Goal: Transaction & Acquisition: Purchase product/service

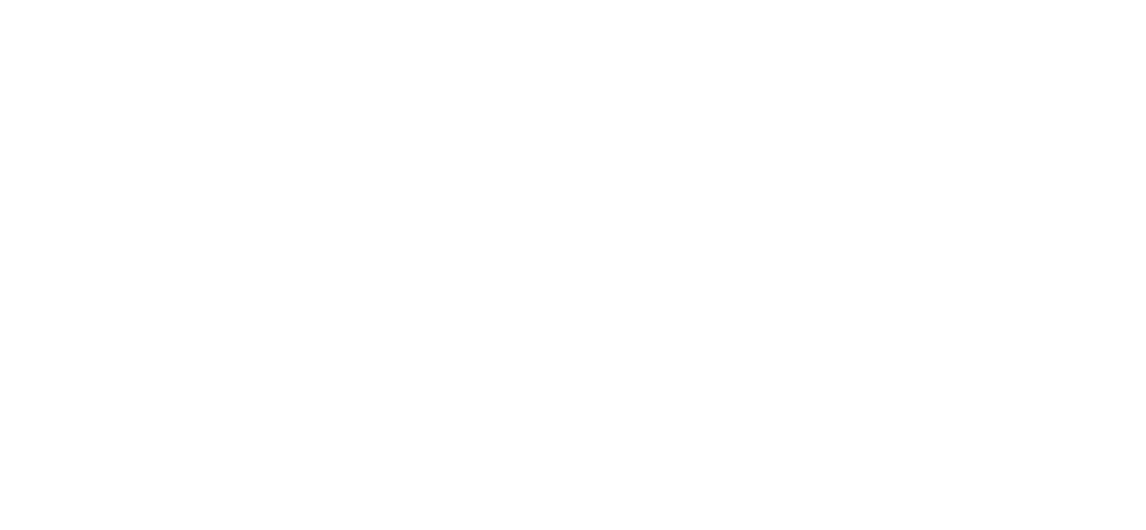
click at [587, 7] on html at bounding box center [573, 3] width 1146 height 7
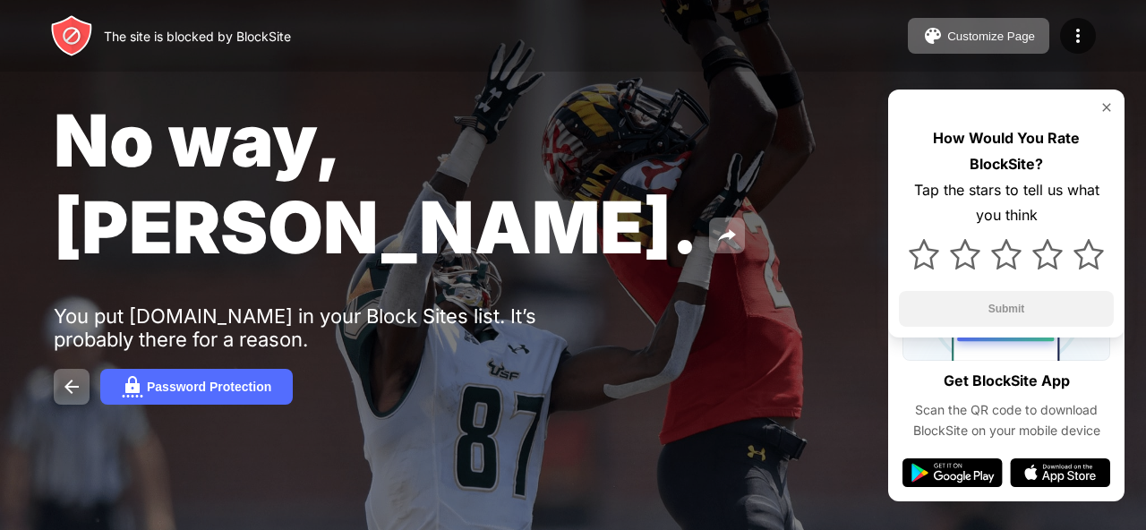
click at [1094, 100] on div at bounding box center [1006, 107] width 215 height 14
click at [1103, 110] on div at bounding box center [1006, 107] width 215 height 14
click at [1097, 104] on div at bounding box center [1006, 107] width 215 height 14
drag, startPoint x: 1116, startPoint y: 99, endPoint x: 1099, endPoint y: 99, distance: 17.0
click at [1111, 99] on div "How Would You Rate BlockSite? Tap the stars to tell us what you think Submit" at bounding box center [1006, 214] width 236 height 248
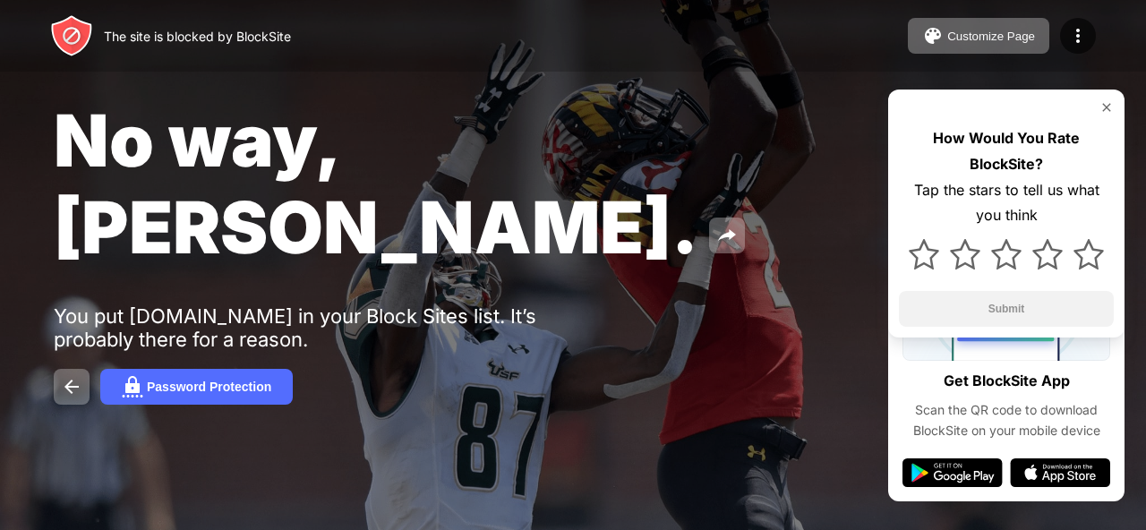
click at [1102, 100] on img at bounding box center [1107, 107] width 14 height 14
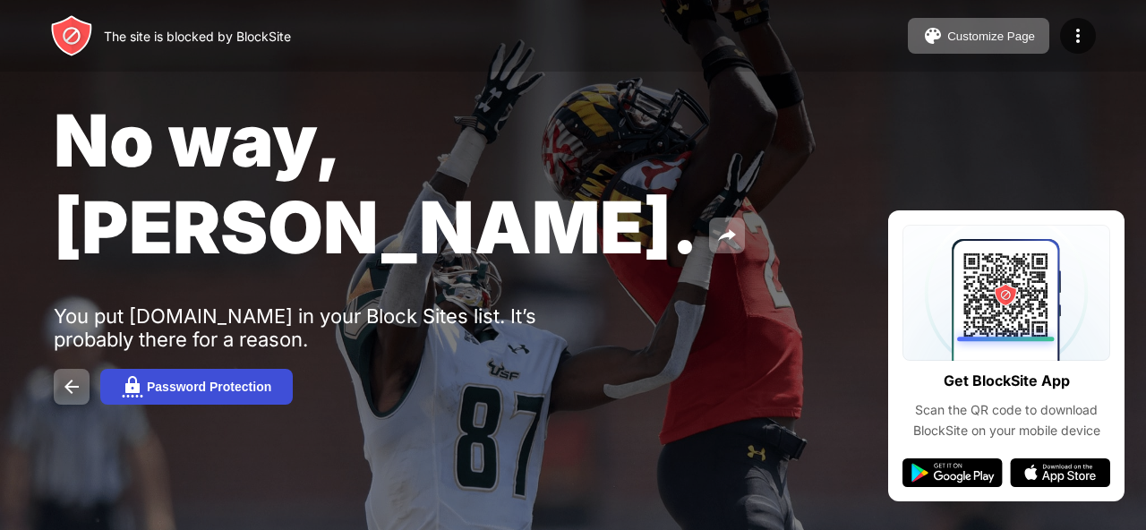
click at [194, 380] on div "Password Protection" at bounding box center [209, 387] width 124 height 14
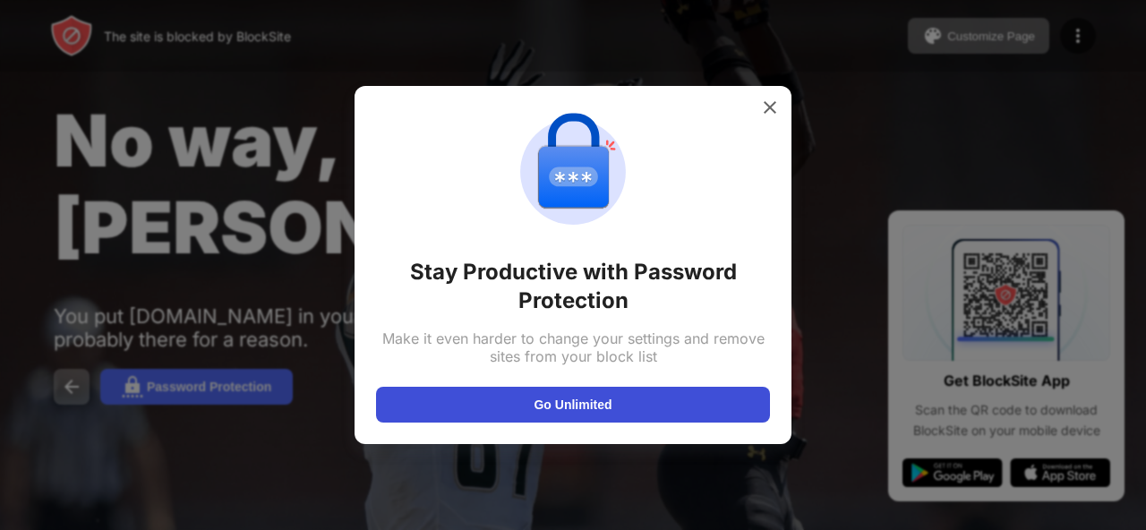
click at [562, 391] on button "Go Unlimited" at bounding box center [573, 405] width 394 height 36
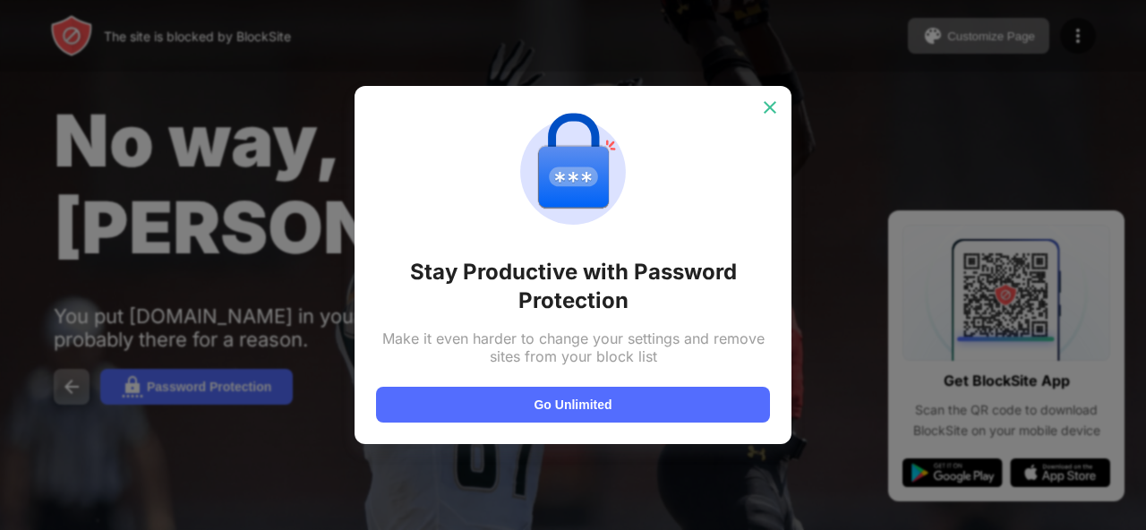
click at [770, 107] on img at bounding box center [770, 108] width 18 height 18
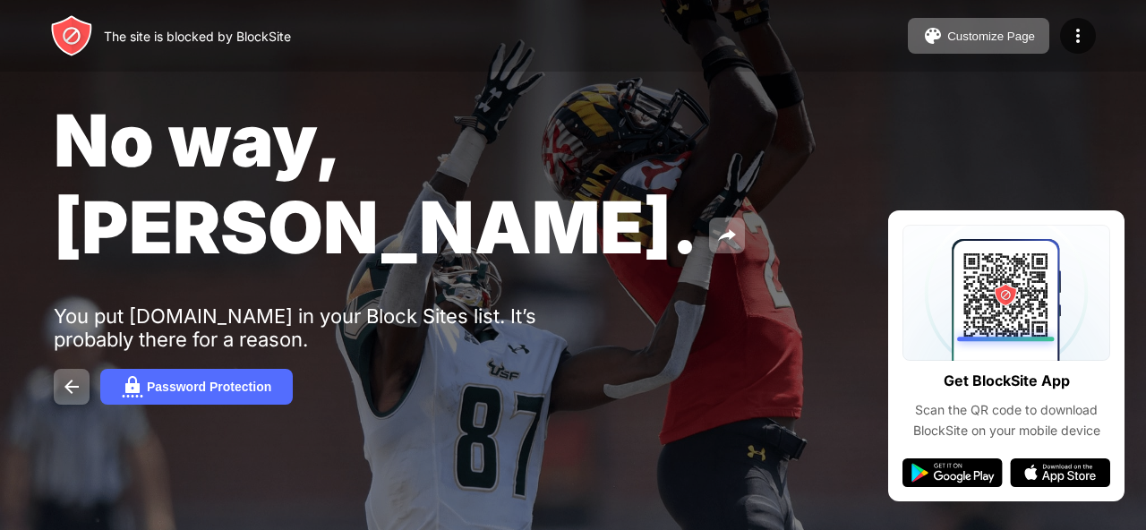
click at [65, 24] on img at bounding box center [71, 35] width 43 height 43
drag, startPoint x: 65, startPoint y: 24, endPoint x: 96, endPoint y: 47, distance: 37.8
click at [96, 47] on div "The site is blocked by BlockSite" at bounding box center [170, 35] width 241 height 43
drag, startPoint x: 117, startPoint y: 62, endPoint x: 117, endPoint y: 41, distance: 20.6
click at [117, 45] on div "The site is blocked by BlockSite Customize Page Edit Block List Redirect Custom…" at bounding box center [573, 36] width 1146 height 72
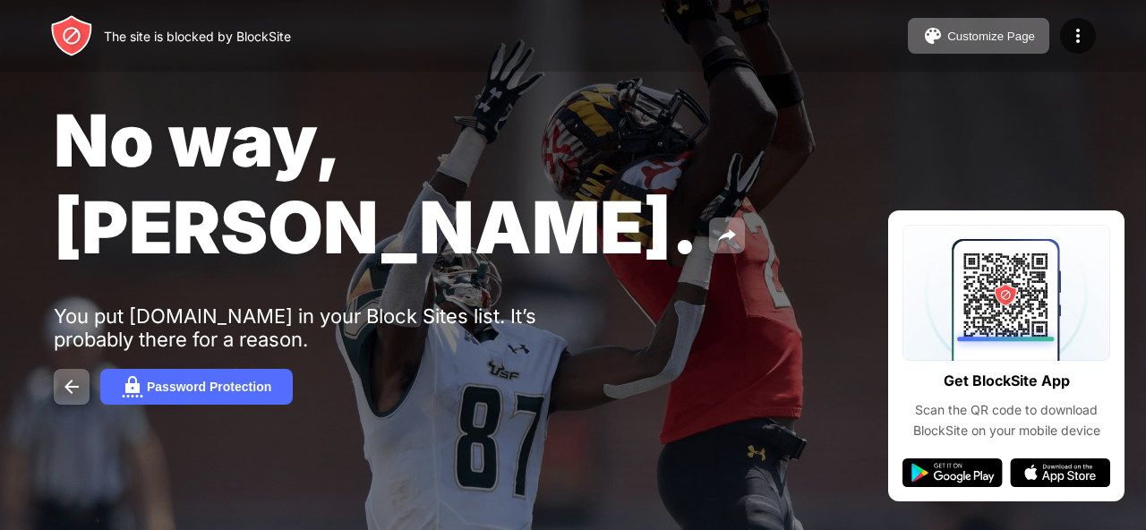
click at [117, 41] on div "The site is blocked by BlockSite" at bounding box center [197, 36] width 187 height 15
click at [118, 29] on div "The site is blocked by BlockSite" at bounding box center [197, 36] width 187 height 15
click at [118, 30] on div "The site is blocked by BlockSite" at bounding box center [197, 36] width 187 height 15
click at [116, 37] on div "The site is blocked by BlockSite" at bounding box center [197, 36] width 187 height 15
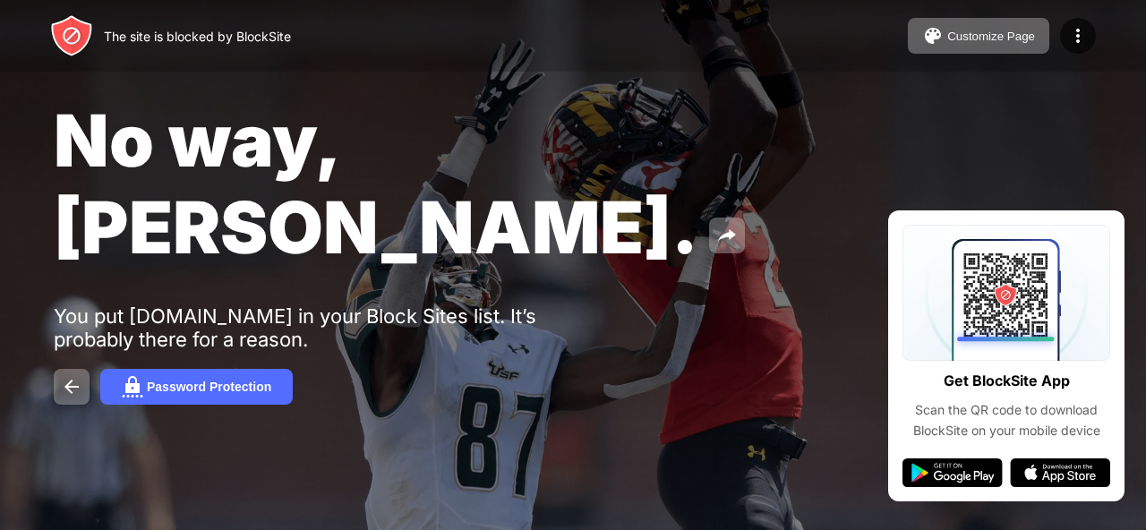
click at [116, 37] on div "The site is blocked by BlockSite" at bounding box center [197, 36] width 187 height 15
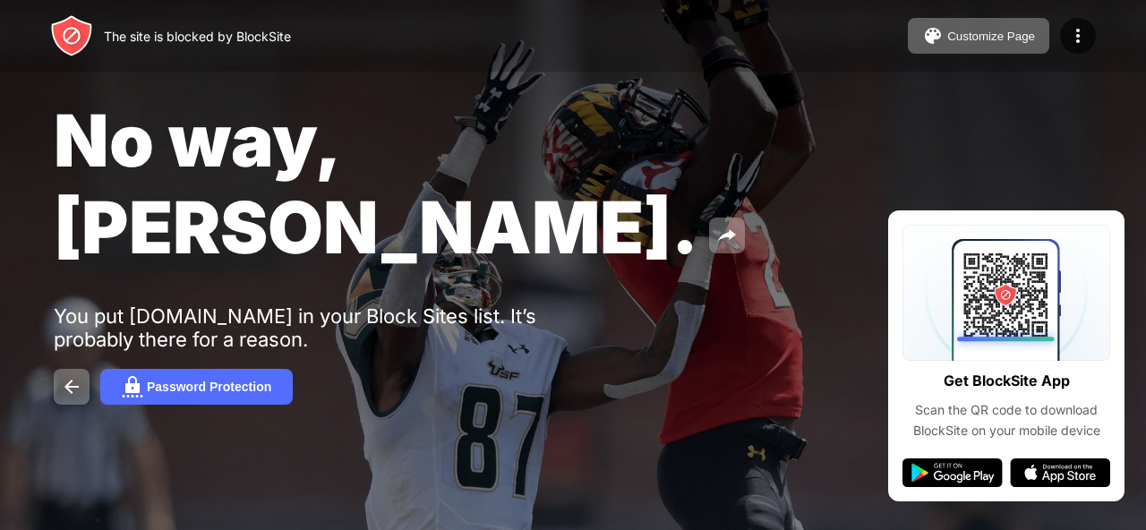
click at [116, 37] on div "The site is blocked by BlockSite" at bounding box center [197, 36] width 187 height 15
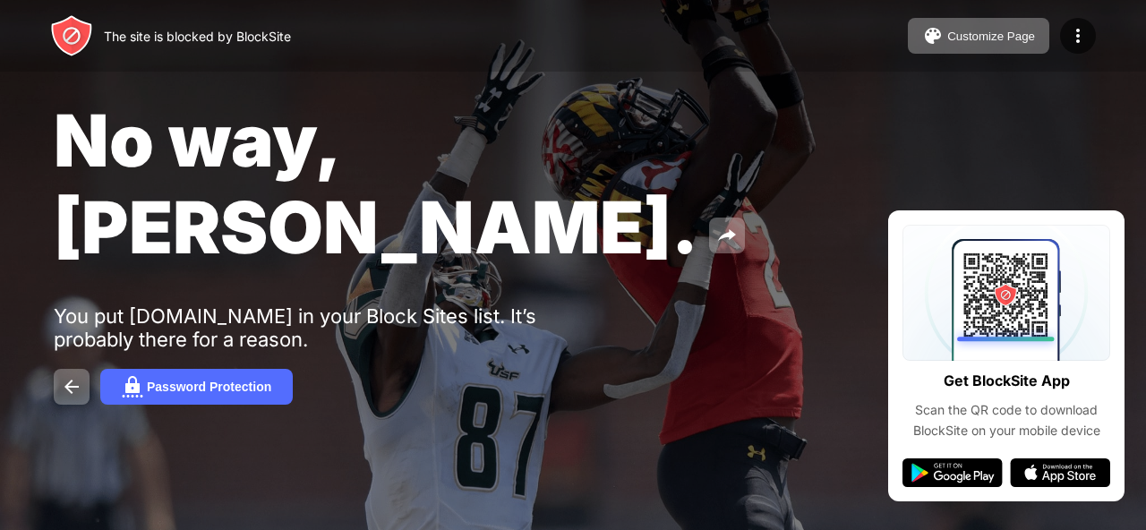
click at [116, 37] on div "The site is blocked by BlockSite" at bounding box center [197, 36] width 187 height 15
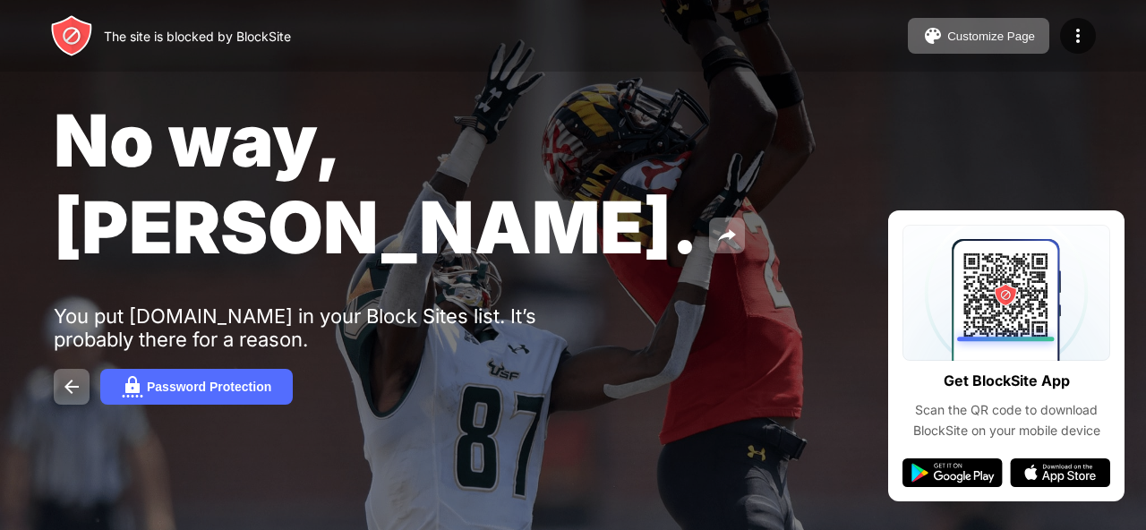
click at [116, 37] on div "The site is blocked by BlockSite" at bounding box center [197, 36] width 187 height 15
click at [116, 39] on div "The site is blocked by BlockSite" at bounding box center [197, 36] width 187 height 15
click at [118, 36] on div "The site is blocked by BlockSite" at bounding box center [197, 36] width 187 height 15
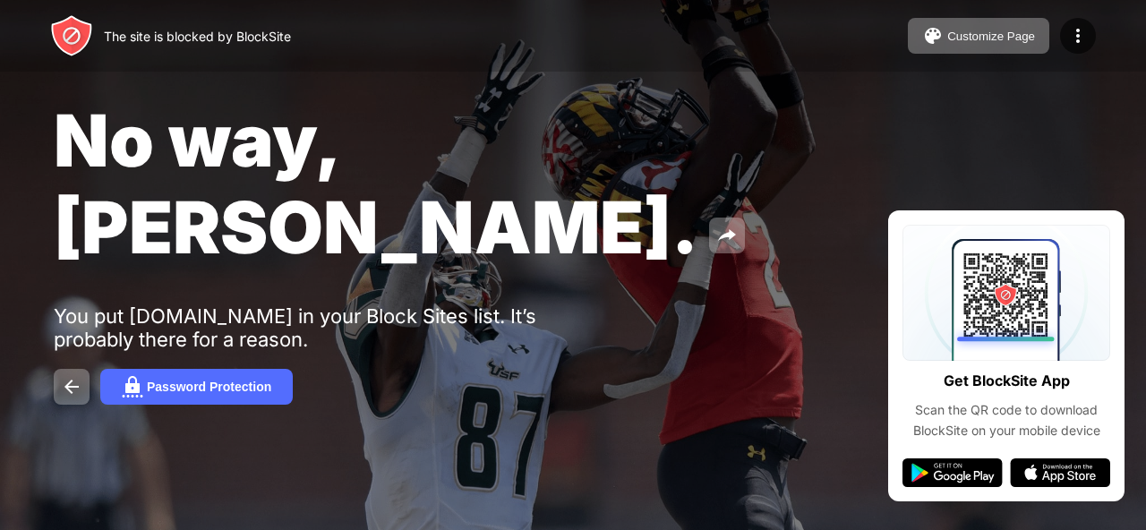
click at [118, 36] on div "The site is blocked by BlockSite" at bounding box center [197, 36] width 187 height 15
click at [717, 225] on img at bounding box center [727, 235] width 21 height 21
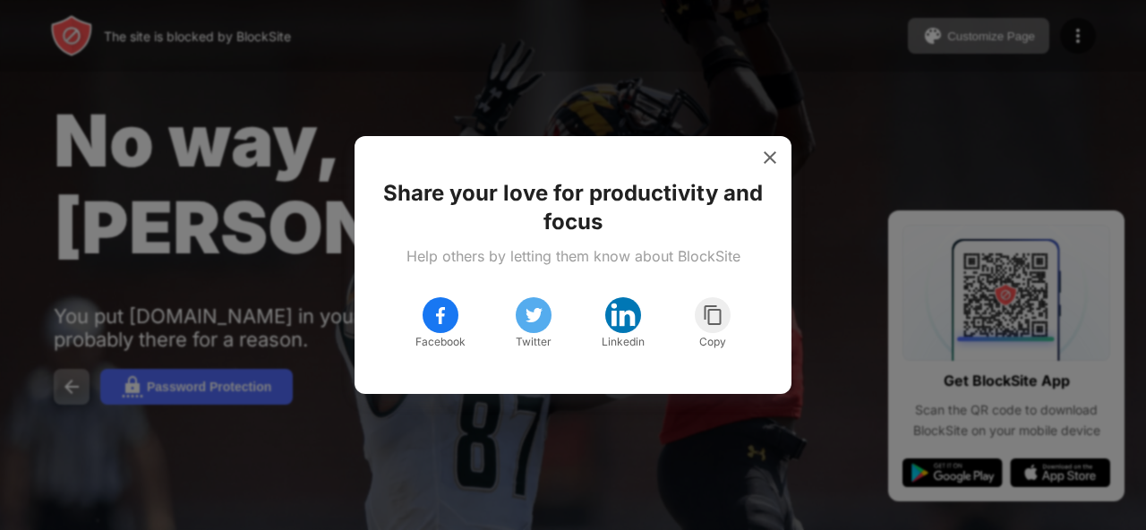
click at [626, 331] on div at bounding box center [623, 315] width 36 height 36
click at [768, 150] on img at bounding box center [770, 158] width 18 height 18
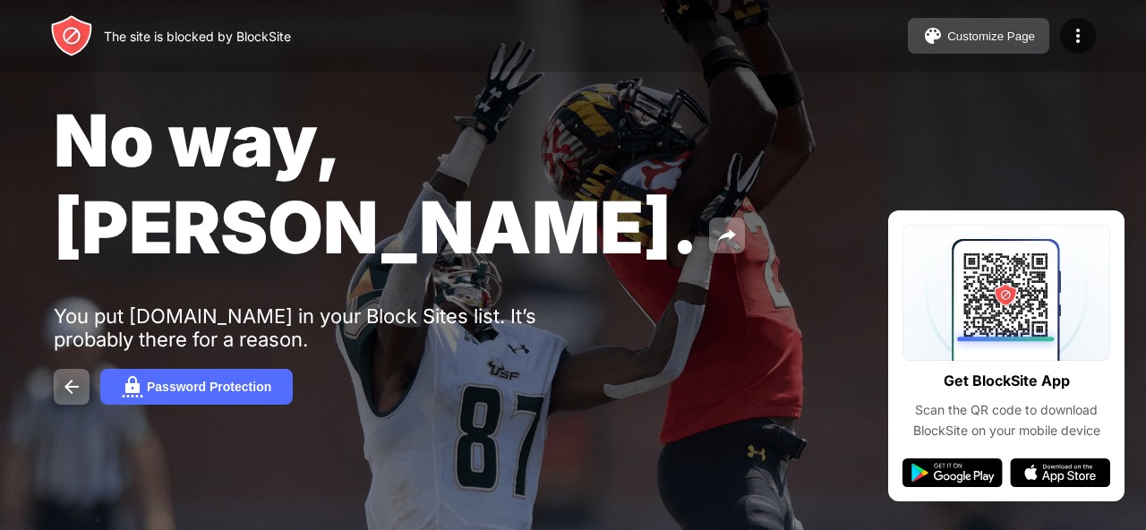
click at [914, 31] on button "Customize Page" at bounding box center [979, 36] width 142 height 36
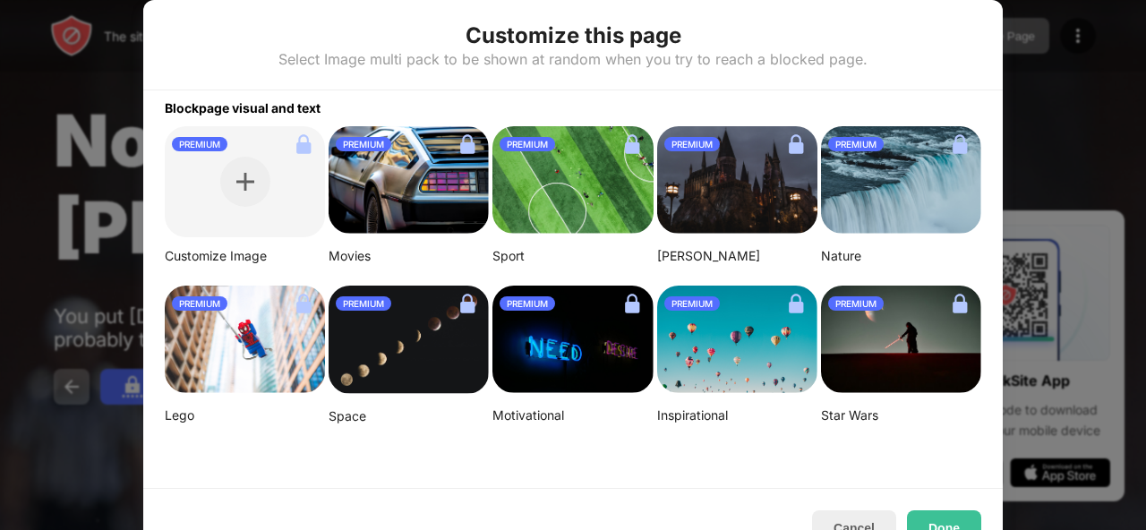
click at [378, 296] on div "PREMIUM" at bounding box center [364, 303] width 56 height 14
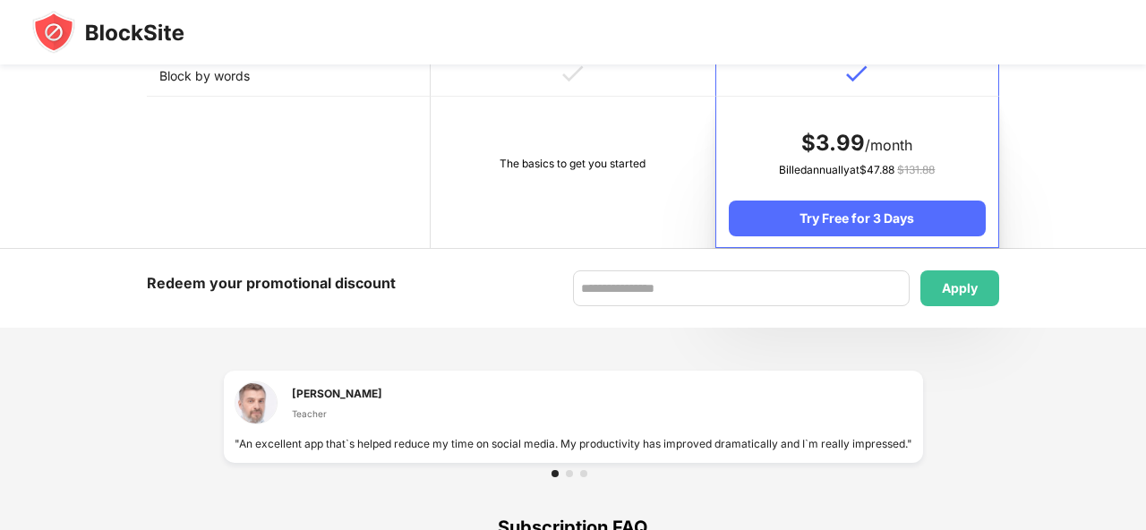
scroll to position [1039, 0]
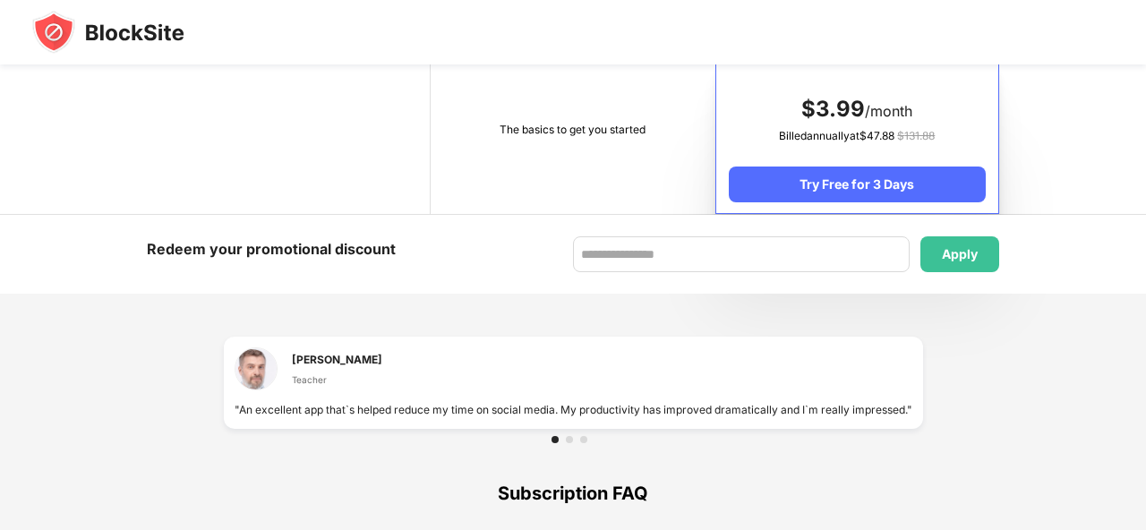
click at [386, 402] on div ""An excellent app that`s helped reduce my time on social media. My productivity…" at bounding box center [574, 409] width 678 height 17
drag, startPoint x: 370, startPoint y: 399, endPoint x: 319, endPoint y: 399, distance: 51.1
click at [319, 399] on div "Leslie R. Warren Teacher" at bounding box center [574, 375] width 678 height 54
click at [319, 389] on div "Leslie R. Warren Teacher" at bounding box center [309, 369] width 148 height 43
click at [928, 260] on div "Apply" at bounding box center [960, 254] width 79 height 36
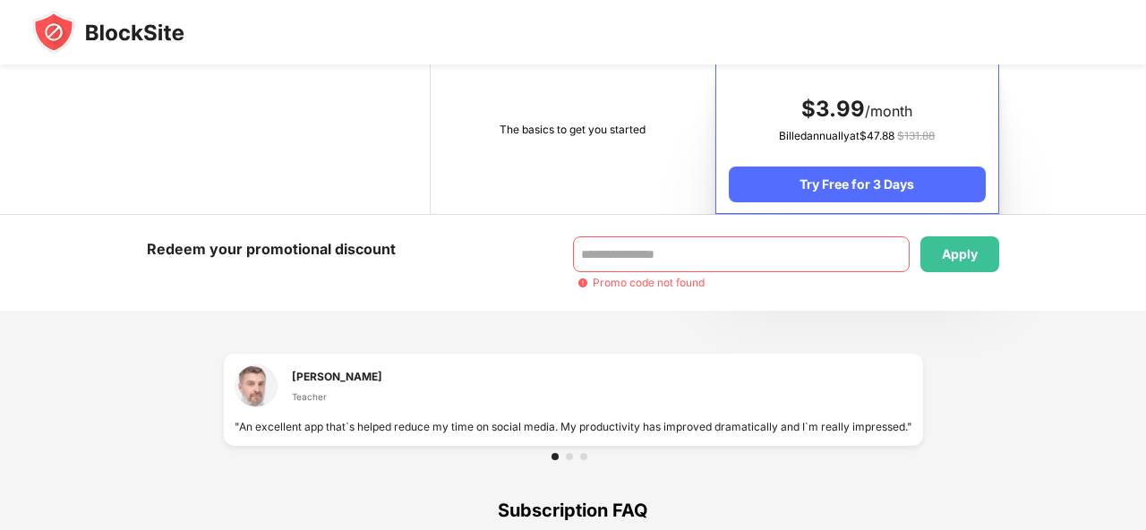
click at [640, 279] on div "Promo code not found" at bounding box center [649, 282] width 112 height 13
click at [639, 271] on div "Apply Promo code not found" at bounding box center [786, 262] width 426 height 53
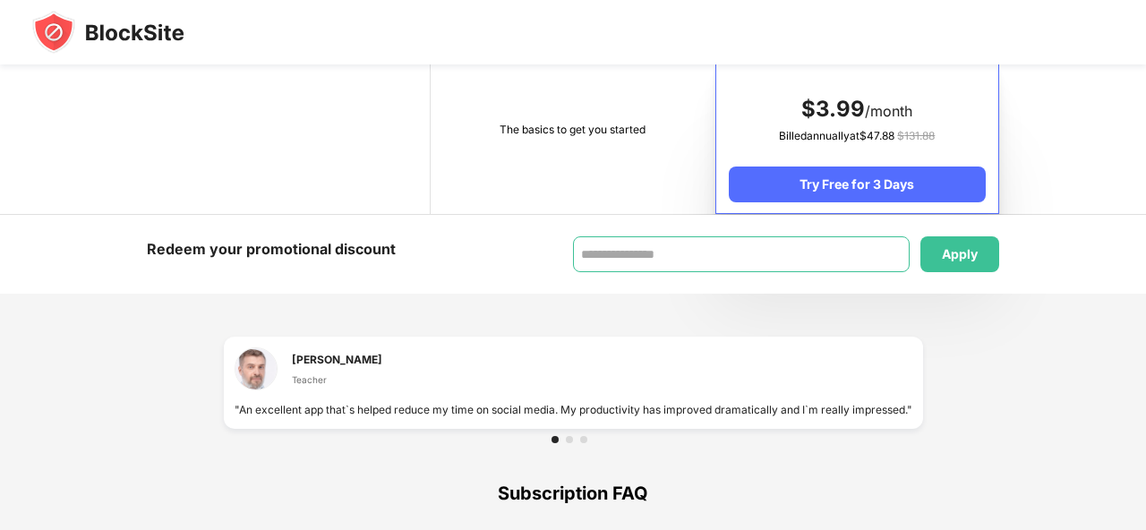
click at [622, 254] on input at bounding box center [741, 254] width 337 height 36
click at [622, 254] on input "**********" at bounding box center [741, 254] width 337 height 36
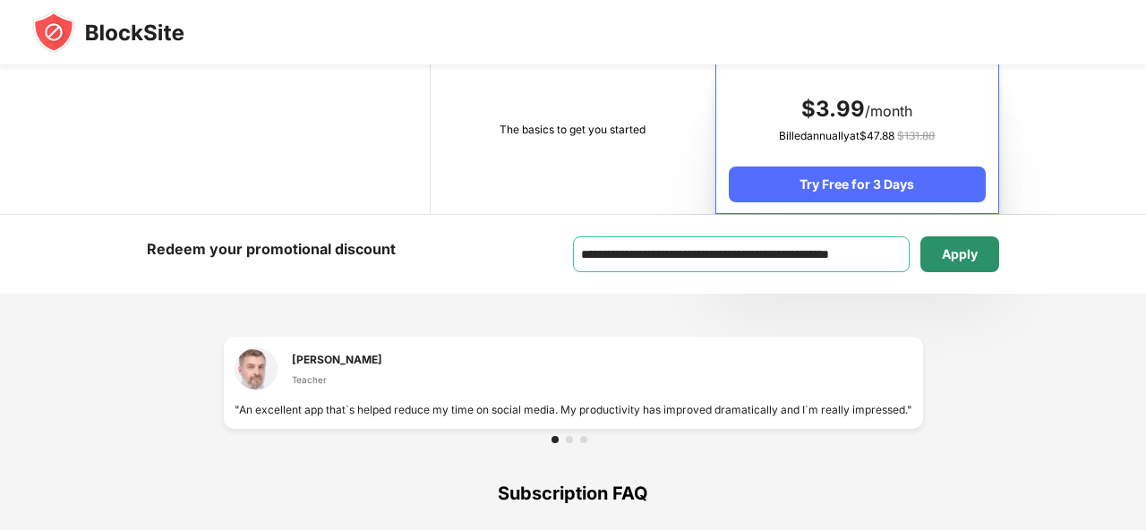
type input "**********"
click at [932, 254] on div "Apply" at bounding box center [960, 254] width 79 height 36
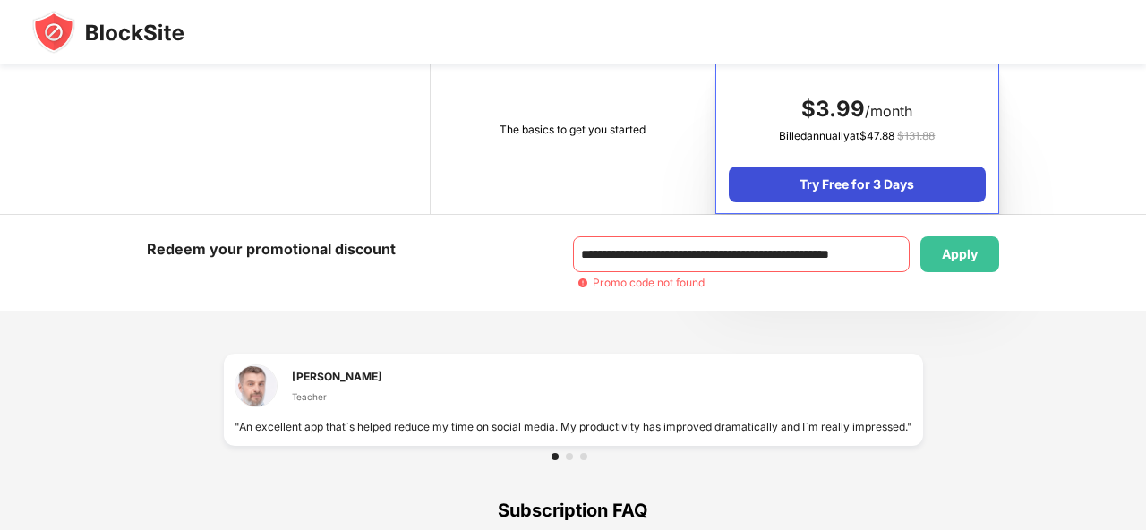
drag, startPoint x: 903, startPoint y: 168, endPoint x: 903, endPoint y: 178, distance: 9.9
click at [903, 178] on div "Try Free for 3 Days" at bounding box center [857, 185] width 257 height 36
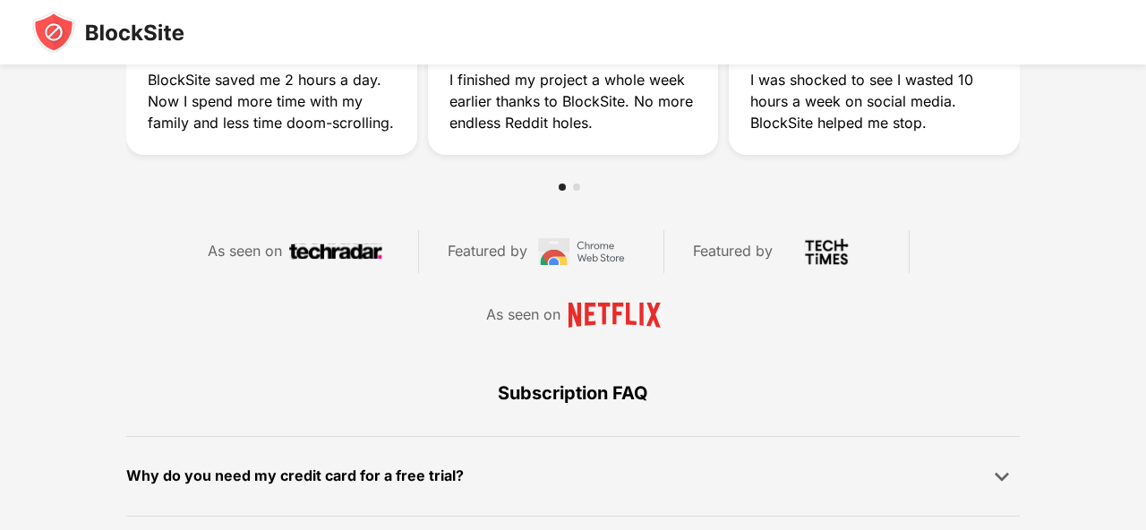
click at [547, 261] on img at bounding box center [581, 251] width 93 height 27
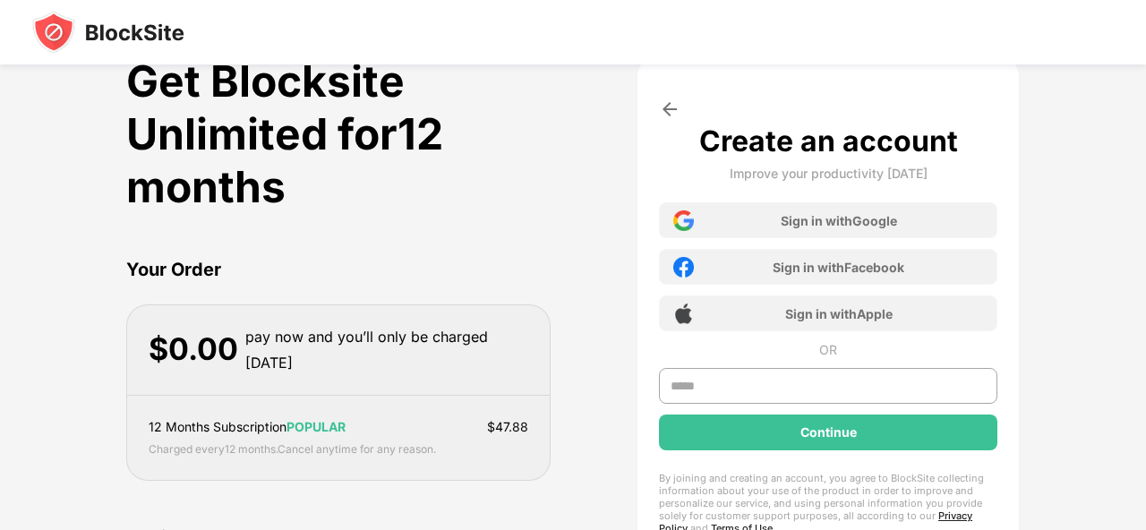
scroll to position [36, 0]
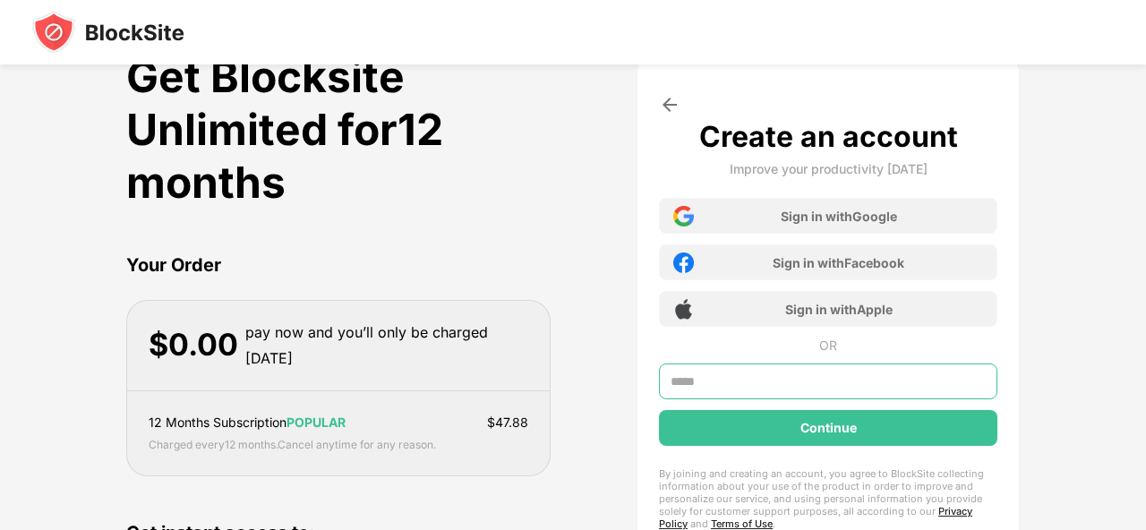
click at [811, 378] on input "text" at bounding box center [828, 382] width 339 height 36
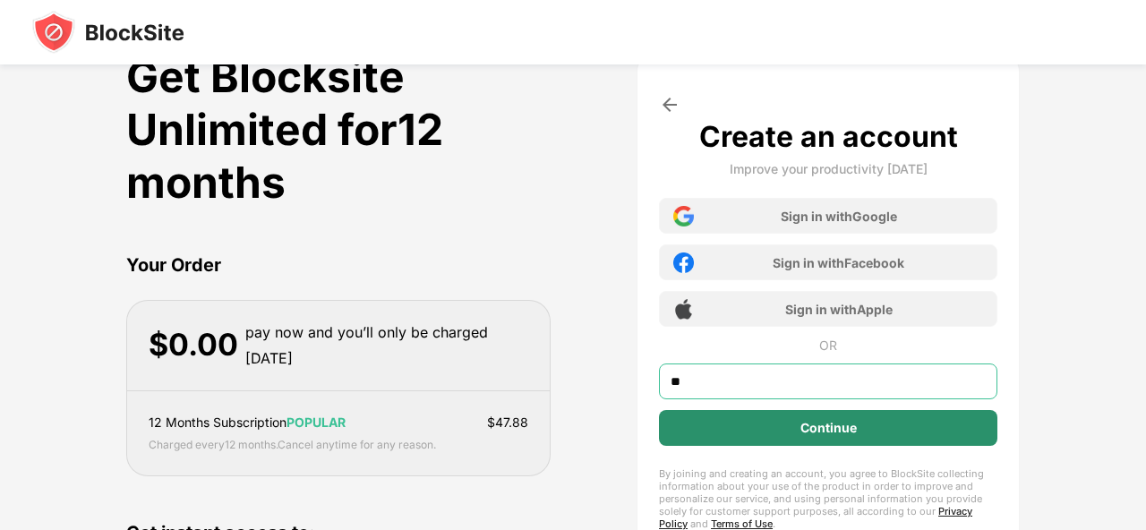
type input "**"
click at [857, 433] on div "Continue" at bounding box center [828, 428] width 339 height 36
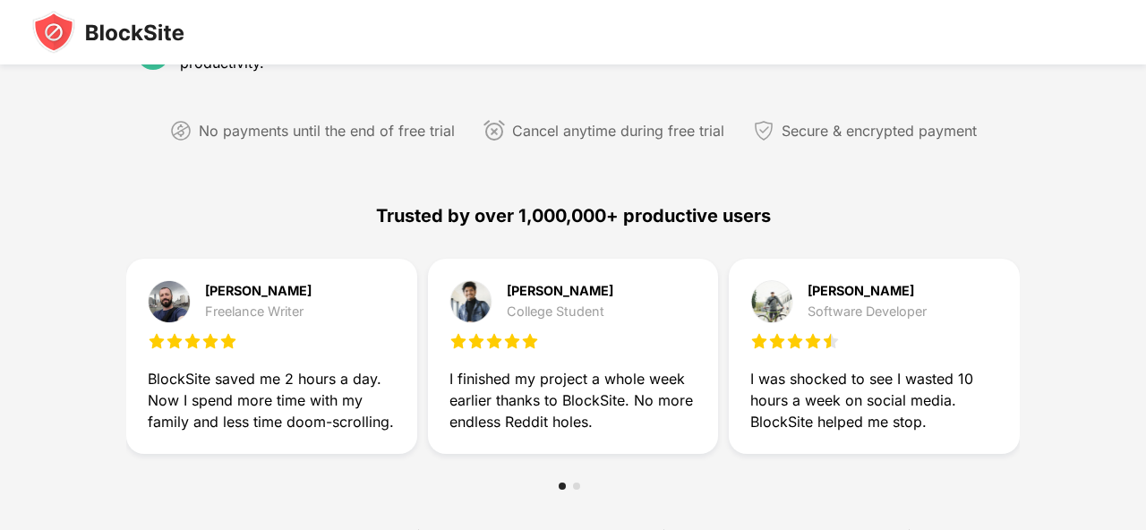
scroll to position [752, 0]
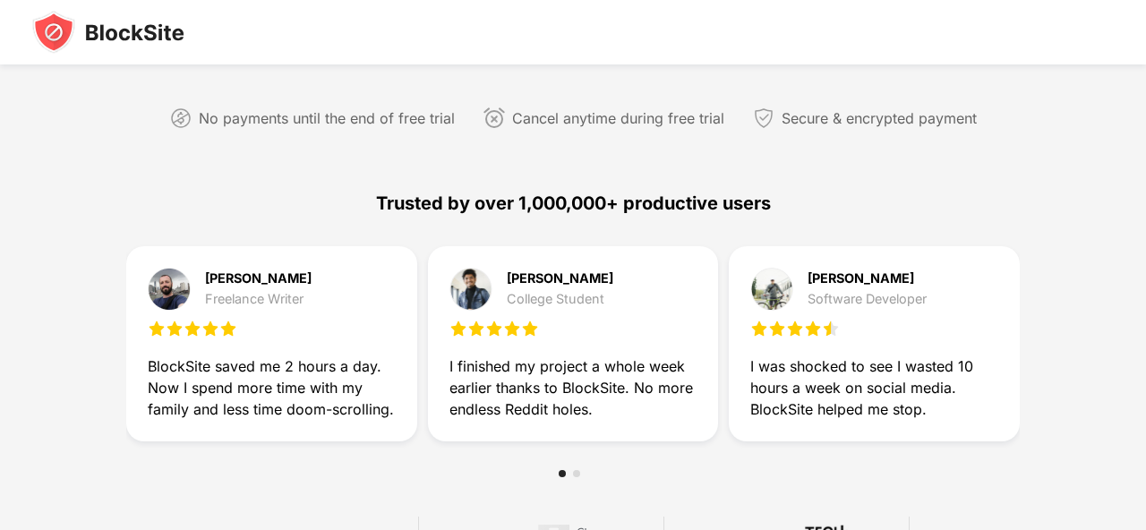
click at [533, 292] on div "College Student" at bounding box center [560, 299] width 107 height 14
drag, startPoint x: 508, startPoint y: 300, endPoint x: 485, endPoint y: 303, distance: 22.6
click at [489, 302] on div "Rajesh Patel College Student" at bounding box center [574, 289] width 248 height 43
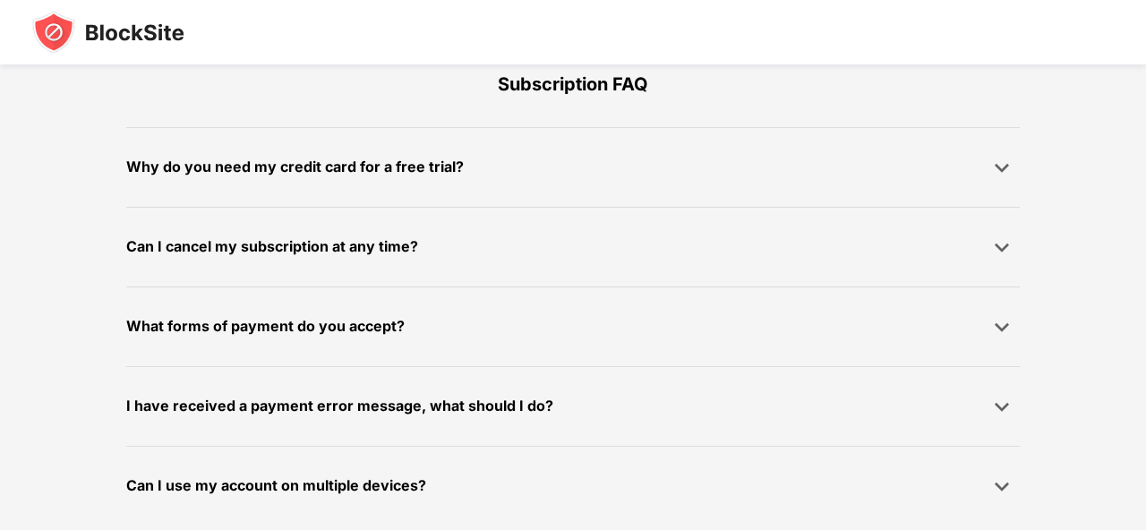
scroll to position [1365, 0]
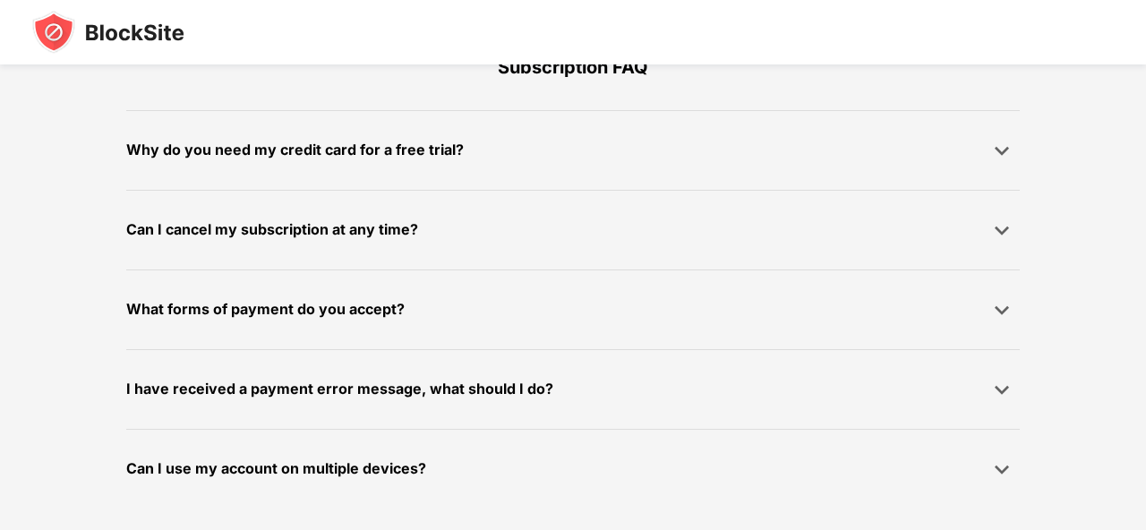
drag, startPoint x: 641, startPoint y: 470, endPoint x: 646, endPoint y: 417, distance: 53.0
click at [641, 469] on div "Can I use my account on multiple devices?" at bounding box center [573, 469] width 894 height 36
click at [1006, 392] on img at bounding box center [1002, 390] width 18 height 18
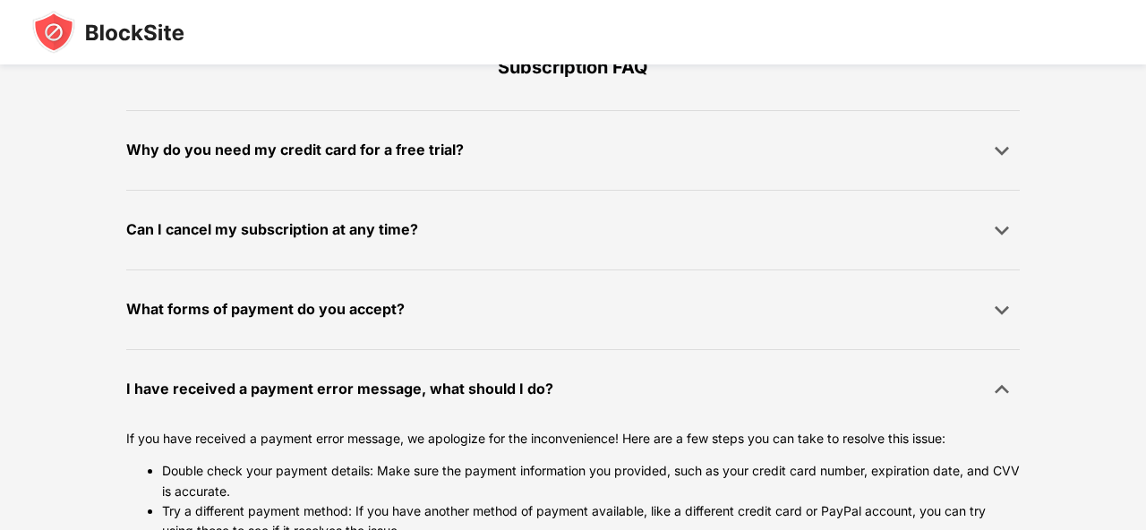
click at [1002, 370] on div "I have received a payment error message, what should I do? If you have received…" at bounding box center [573, 512] width 894 height 327
click at [1002, 392] on img at bounding box center [1002, 390] width 18 height 18
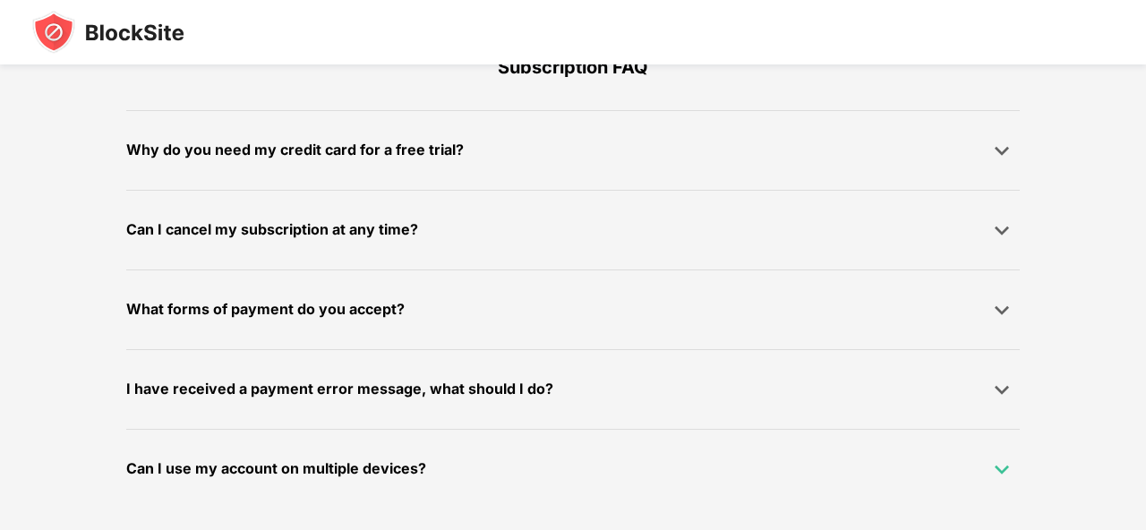
click at [998, 474] on img at bounding box center [1002, 469] width 18 height 18
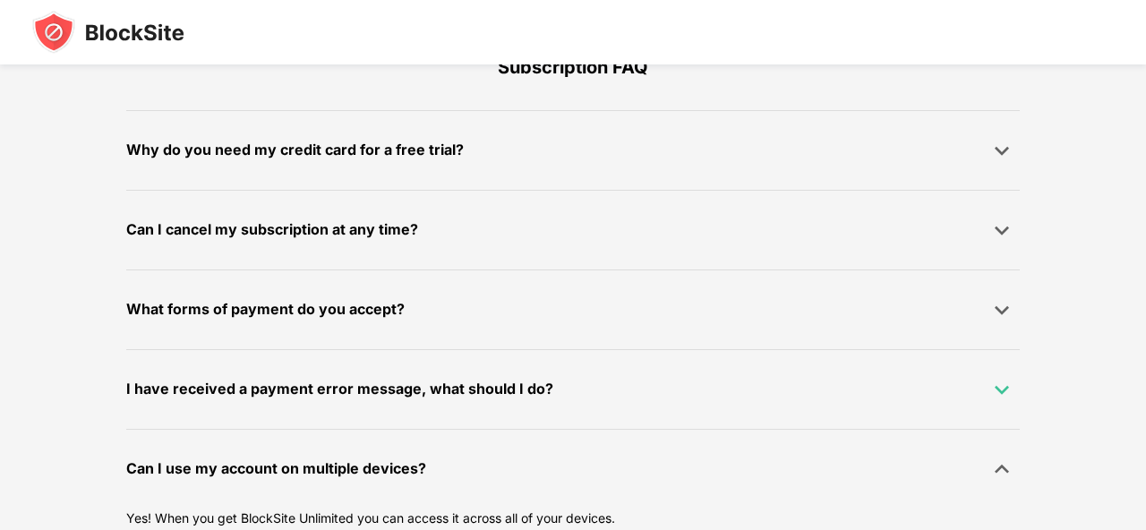
click at [1006, 398] on img at bounding box center [1002, 390] width 18 height 18
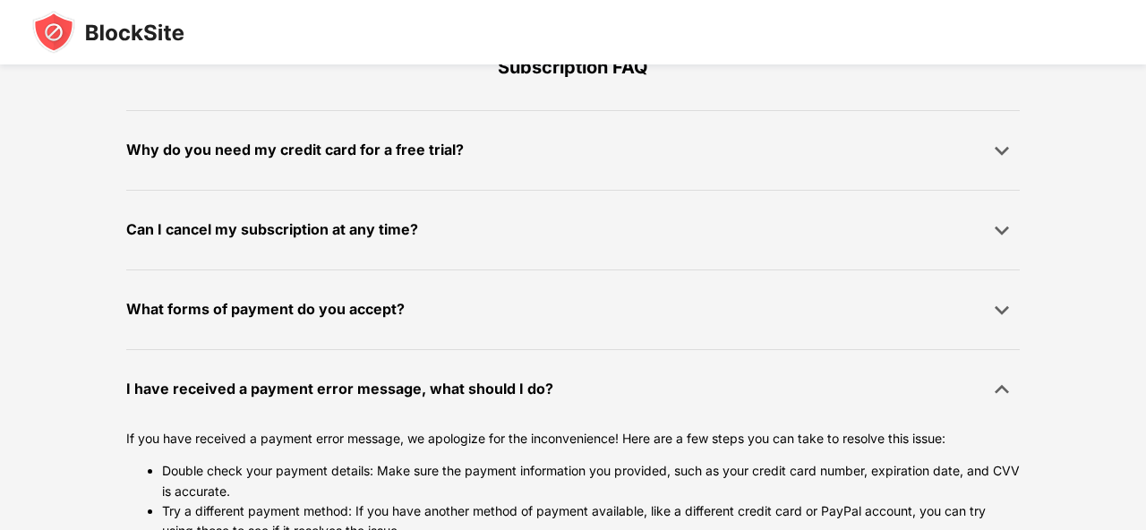
click at [1012, 328] on div "What forms of payment do you accept? We accept all major payment providers incl…" at bounding box center [573, 310] width 894 height 80
click at [1004, 309] on img at bounding box center [1002, 310] width 18 height 18
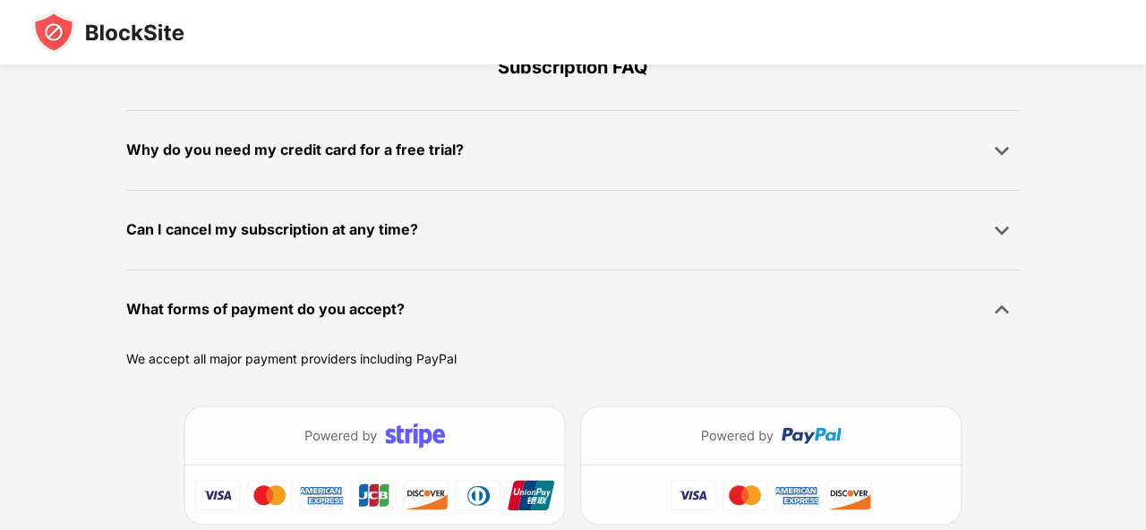
click at [210, 483] on img at bounding box center [573, 465] width 894 height 193
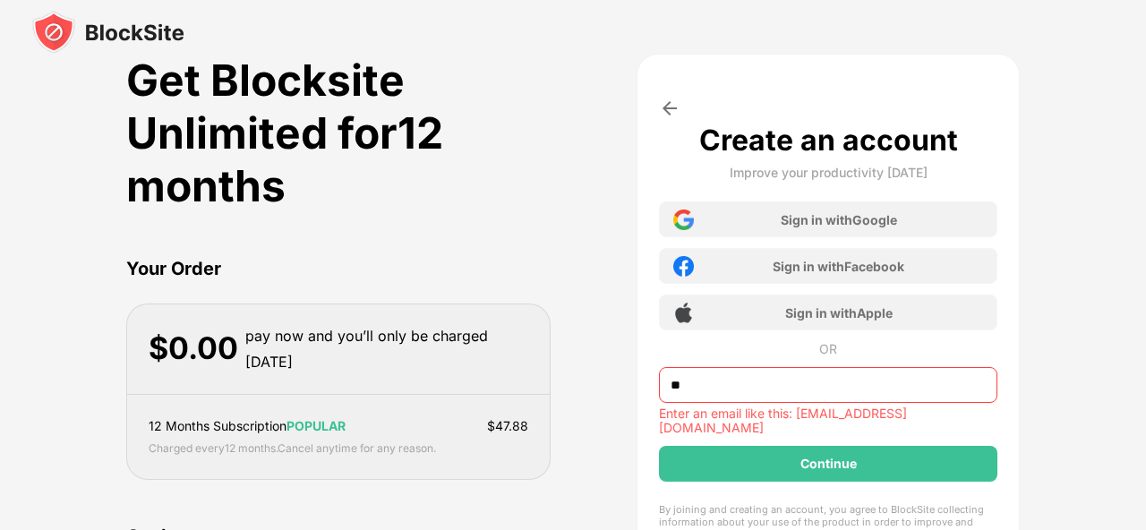
scroll to position [36, 0]
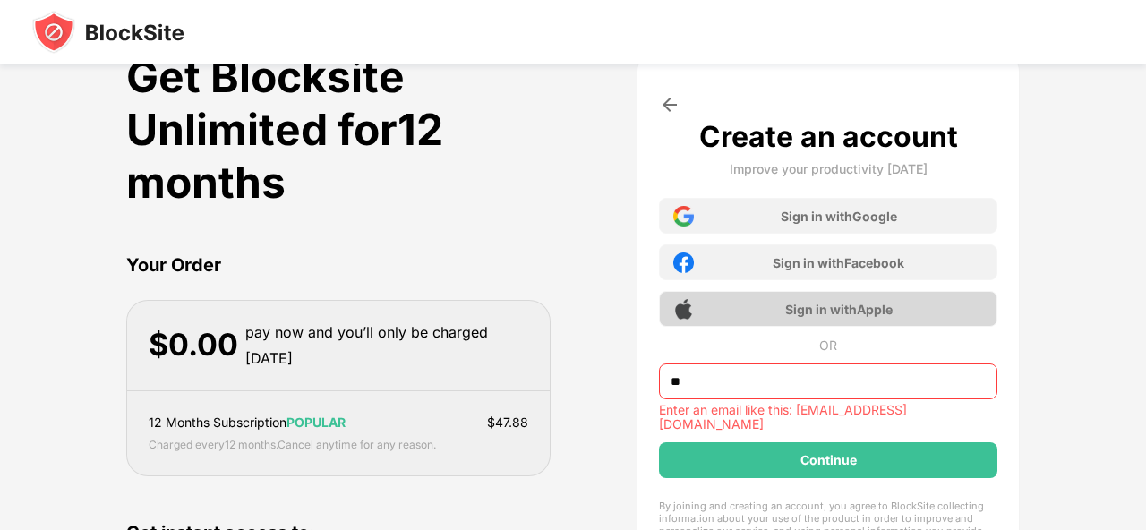
click at [897, 291] on div "Sign in with Apple" at bounding box center [828, 309] width 339 height 36
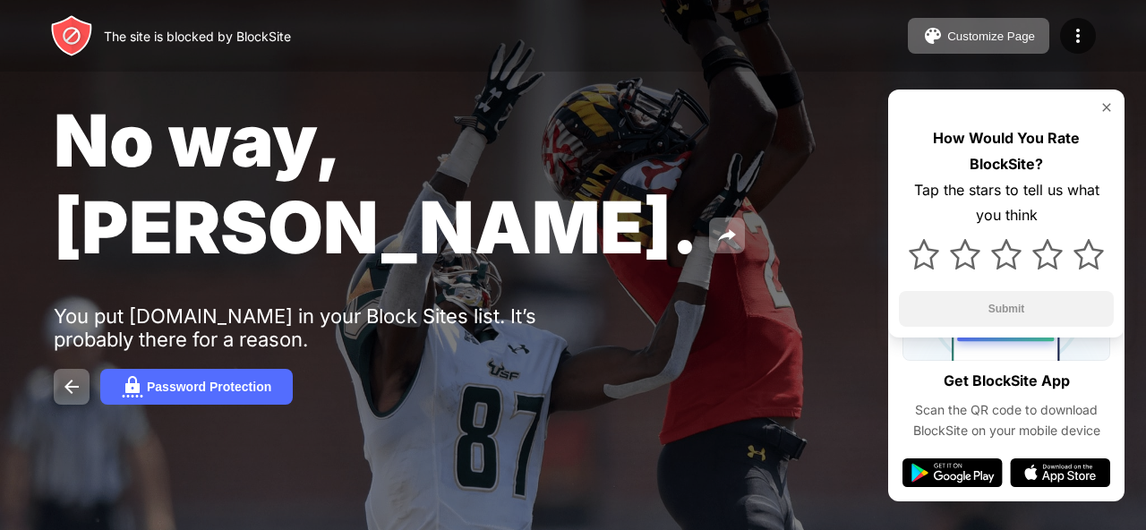
click at [193, 31] on div "The site is blocked by BlockSite" at bounding box center [197, 36] width 187 height 15
click at [113, 25] on div "The site is blocked by BlockSite" at bounding box center [170, 35] width 241 height 43
drag, startPoint x: 113, startPoint y: 25, endPoint x: 141, endPoint y: 2, distance: 36.2
click at [141, 2] on div "The site is blocked by BlockSite Customize Page Edit Block List Redirect Custom…" at bounding box center [573, 36] width 1146 height 72
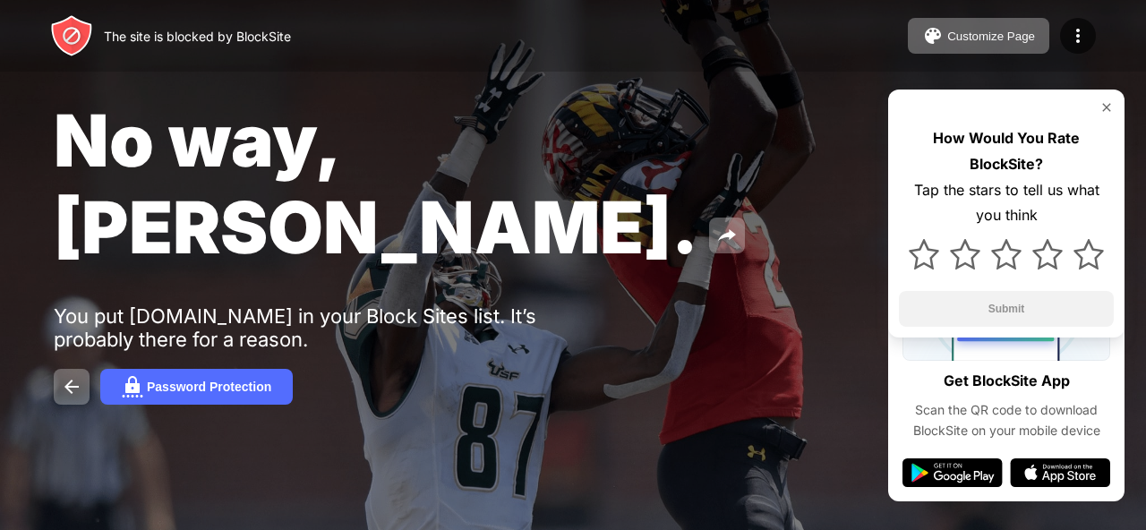
click at [203, 24] on div "The site is blocked by BlockSite" at bounding box center [170, 35] width 241 height 43
click at [422, 305] on div "You put [DOMAIN_NAME] in your Block Sites list. It’s probably there for a reaso…" at bounding box center [331, 328] width 554 height 47
drag, startPoint x: 1086, startPoint y: 240, endPoint x: 1065, endPoint y: 231, distance: 23.3
click at [1086, 240] on img at bounding box center [1089, 254] width 30 height 30
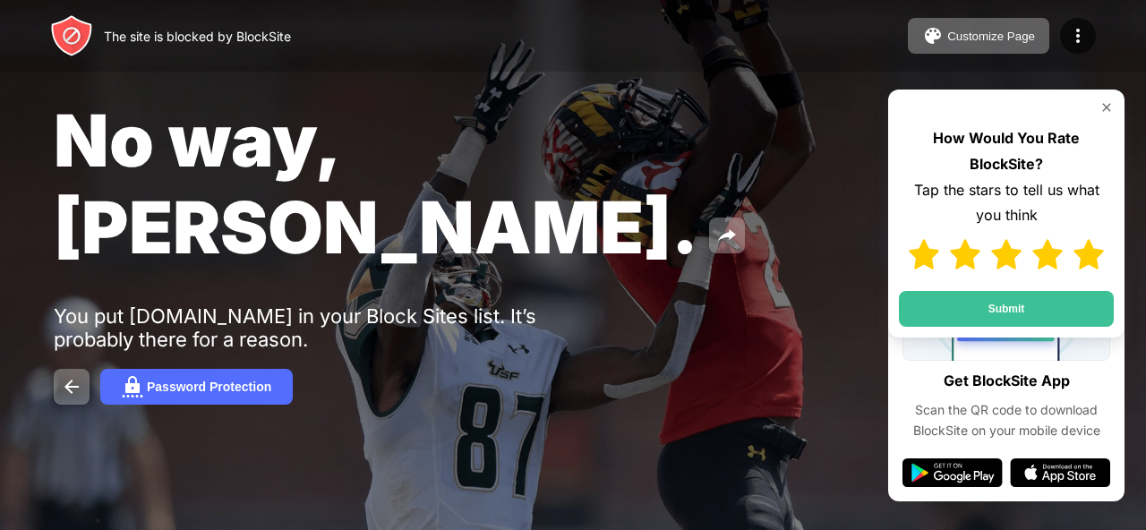
click at [1047, 247] on img at bounding box center [1048, 254] width 30 height 30
click at [1008, 252] on img at bounding box center [1006, 254] width 30 height 30
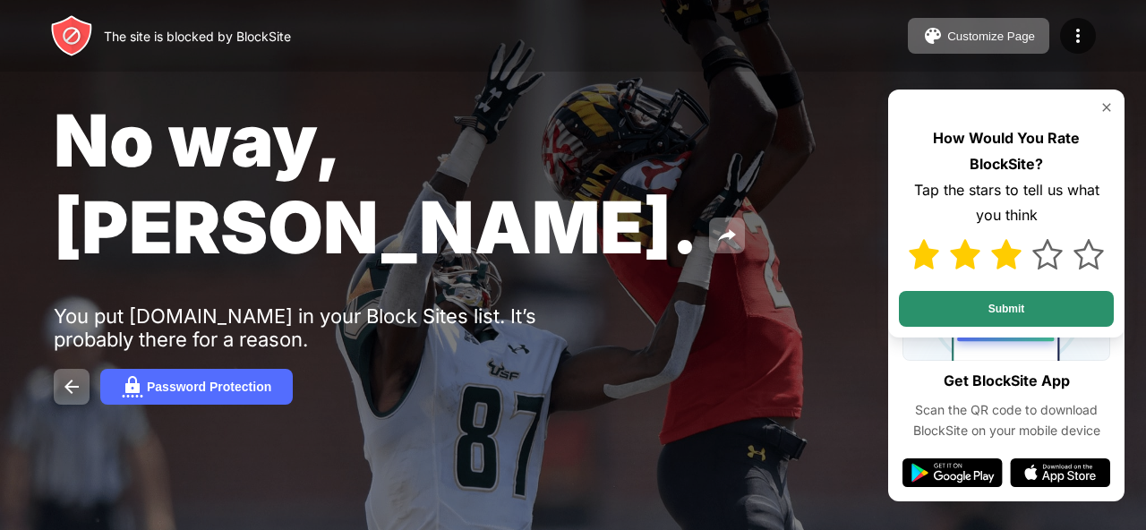
click at [992, 306] on button "Submit" at bounding box center [1006, 309] width 215 height 36
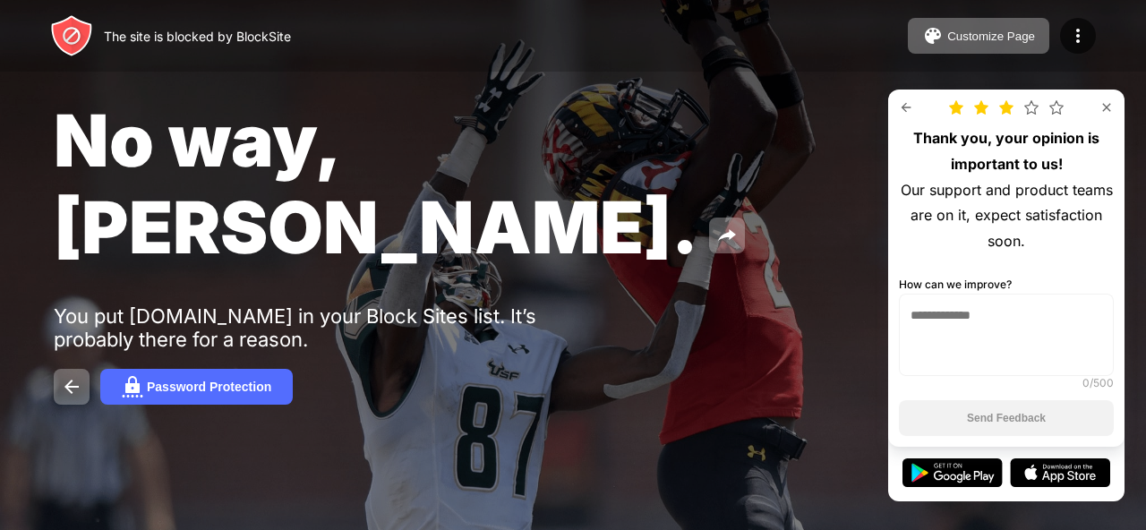
click at [977, 365] on textarea at bounding box center [1006, 335] width 215 height 82
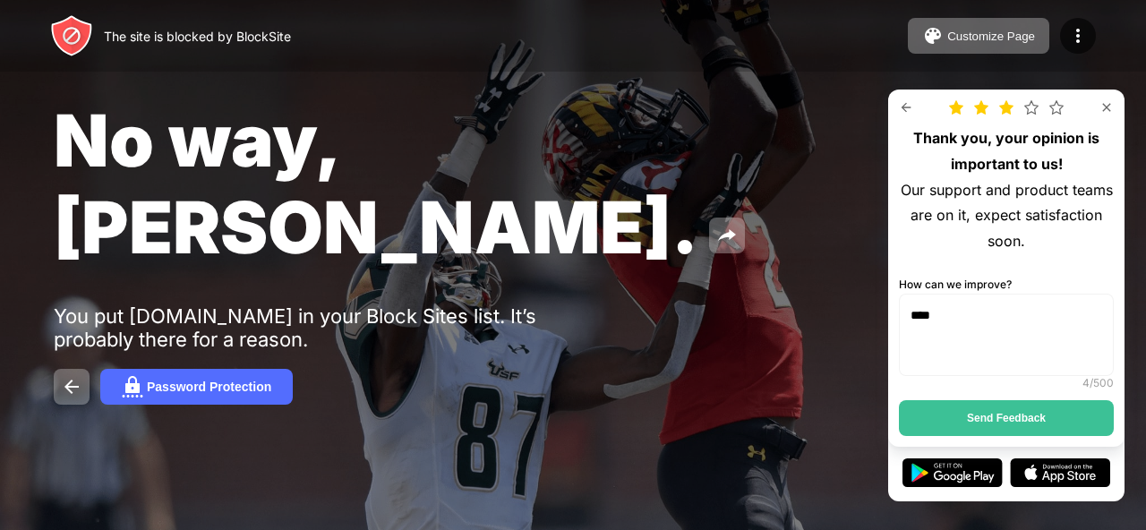
type textarea "****"
click at [958, 323] on textarea "****" at bounding box center [1006, 335] width 215 height 82
paste textarea "**********"
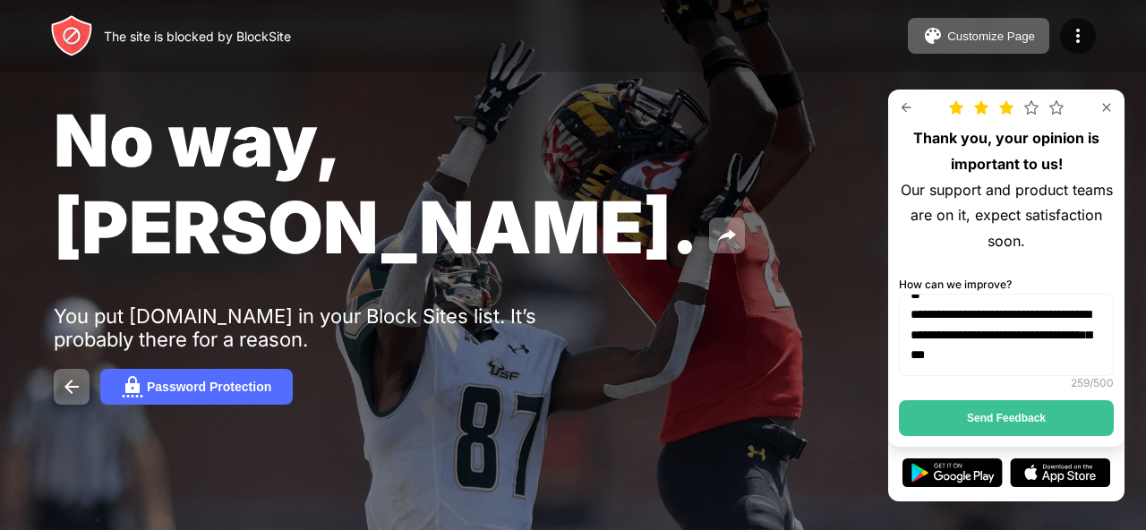
scroll to position [228, 0]
type textarea "**********"
